Goal: Information Seeking & Learning: Learn about a topic

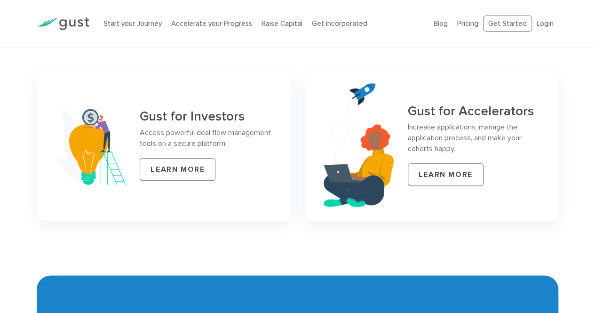
scroll to position [3967, 0]
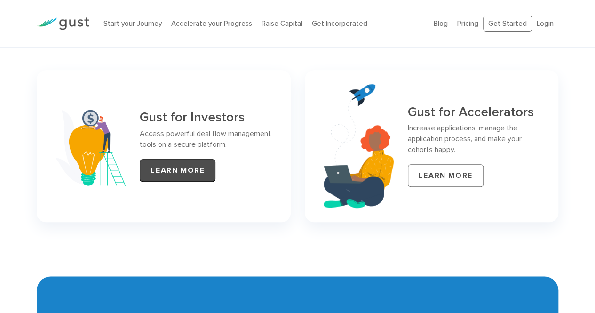
click at [207, 159] on link "LEARN MORE" at bounding box center [178, 170] width 76 height 23
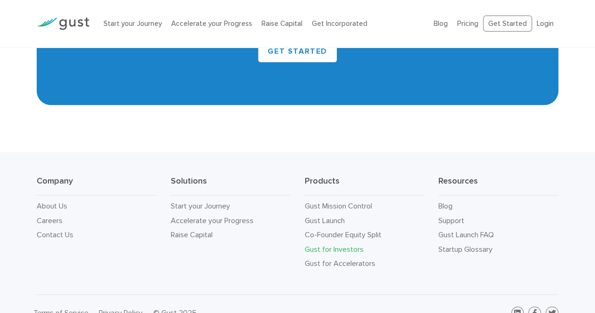
scroll to position [2309, 0]
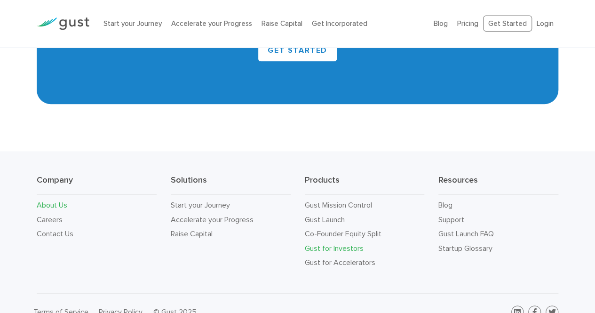
click at [55, 200] on link "About Us" at bounding box center [52, 204] width 31 height 9
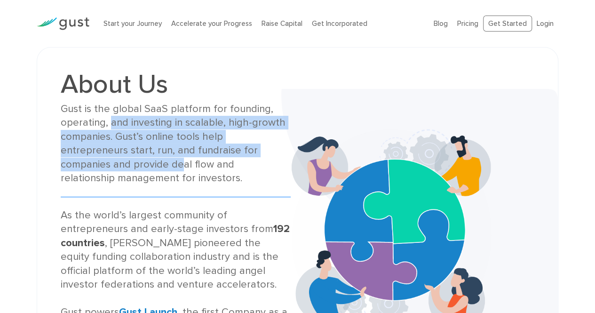
drag, startPoint x: 110, startPoint y: 125, endPoint x: 107, endPoint y: 157, distance: 33.1
click at [107, 157] on div "Gust is the global SaaS platform for founding, operating, and investing in scal…" at bounding box center [175, 143] width 229 height 83
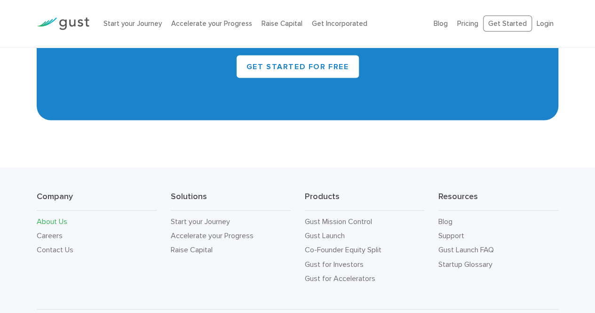
scroll to position [924, 0]
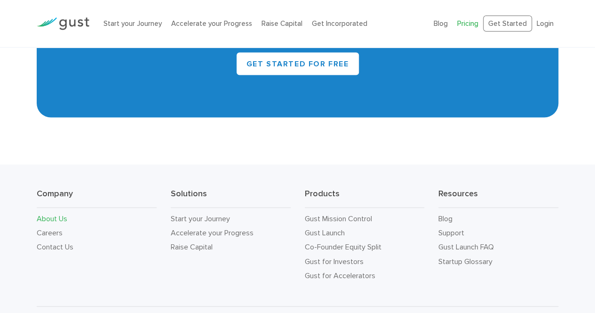
click at [462, 27] on link "Pricing" at bounding box center [467, 23] width 21 height 8
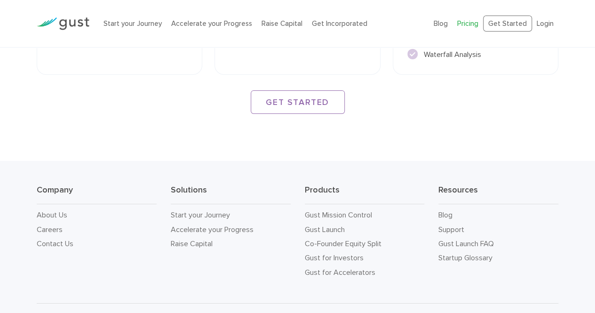
scroll to position [1540, 0]
